Goal: Information Seeking & Learning: Stay updated

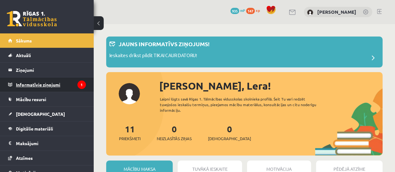
click at [48, 84] on legend "Informatīvie ziņojumi 1" at bounding box center [51, 84] width 70 height 14
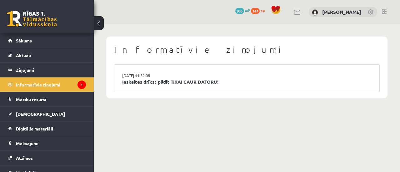
click at [187, 83] on link "Ieskaites drīkst pildīt TIKAI CAUR DATORU!" at bounding box center [246, 81] width 249 height 7
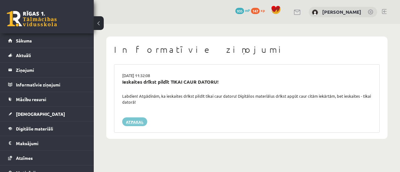
click at [137, 124] on link "Atpakaļ" at bounding box center [134, 121] width 25 height 9
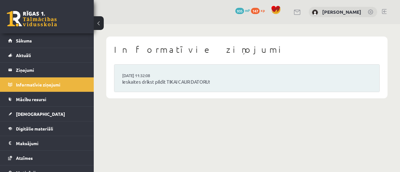
click at [147, 70] on li "15.09.2025 11:32:08 Ieskaites drīkst pildīt TIKAI CAUR DATORU!" at bounding box center [246, 78] width 265 height 27
click at [143, 79] on link "Ieskaites drīkst pildīt TIKAI CAUR DATORU!" at bounding box center [246, 81] width 249 height 7
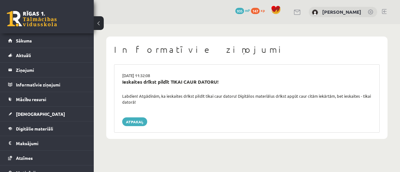
click at [62, 40] on link "Sākums" at bounding box center [47, 40] width 78 height 14
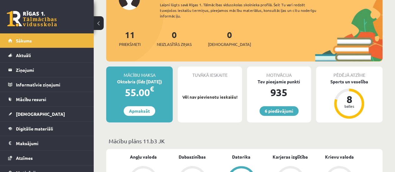
scroll to position [52, 0]
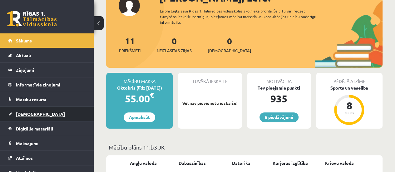
click at [50, 119] on link "[DEMOGRAPHIC_DATA]" at bounding box center [47, 114] width 78 height 14
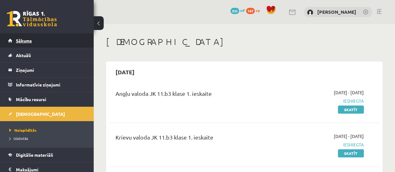
click at [68, 43] on link "Sākums" at bounding box center [47, 40] width 78 height 14
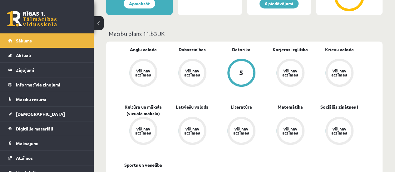
scroll to position [171, 0]
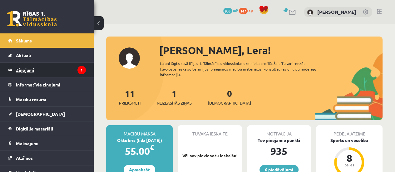
drag, startPoint x: 0, startPoint y: 0, endPoint x: 72, endPoint y: 68, distance: 99.4
click at [72, 68] on legend "Ziņojumi 1" at bounding box center [51, 70] width 70 height 14
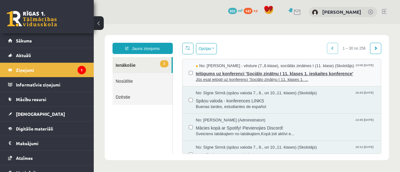
click at [254, 77] on span "Ielūgums uz konferenci 'Sociālo zinātņu I 11. klases 1. ieskaites konference'" at bounding box center [285, 73] width 179 height 8
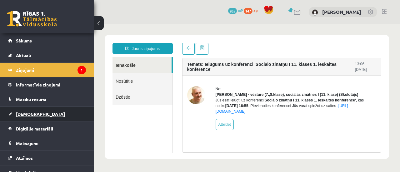
click at [42, 117] on link "[DEMOGRAPHIC_DATA]" at bounding box center [47, 114] width 78 height 14
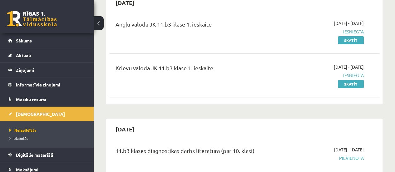
scroll to position [63, 0]
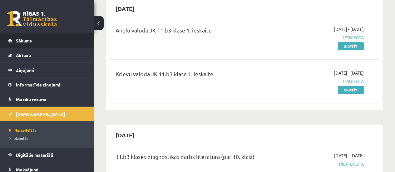
click at [55, 38] on link "Sākums" at bounding box center [47, 40] width 78 height 14
